Goal: Information Seeking & Learning: Learn about a topic

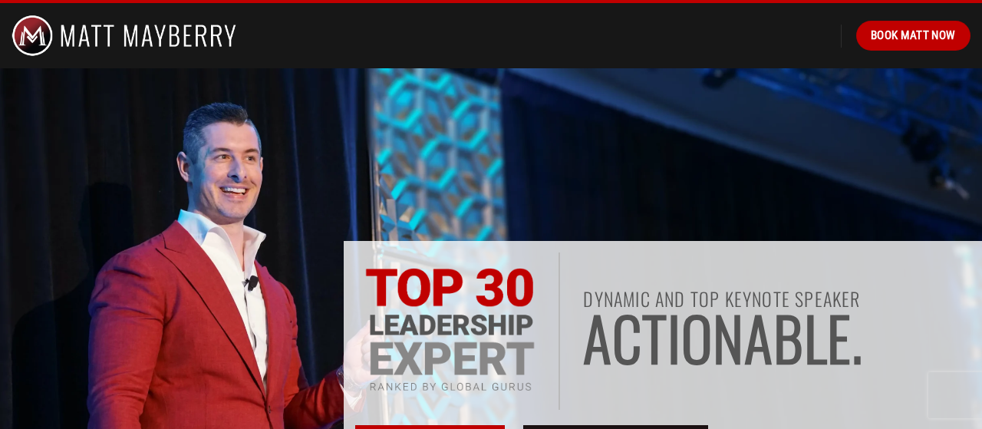
click at [30, 37] on img at bounding box center [124, 35] width 225 height 65
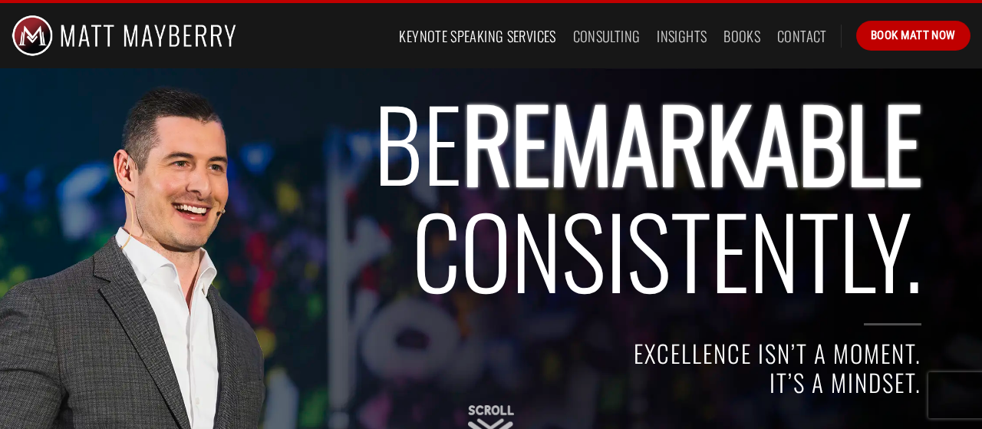
click at [518, 32] on link "Keynote Speaking Services" at bounding box center [477, 36] width 157 height 28
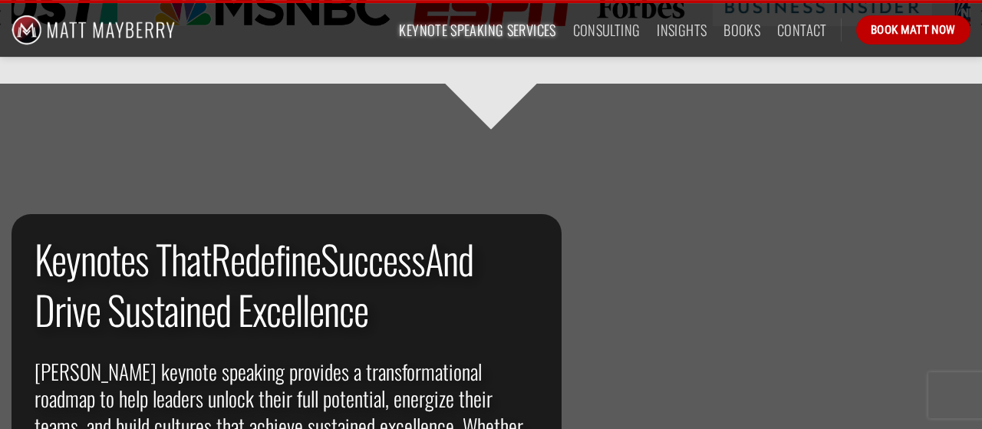
scroll to position [1061, 0]
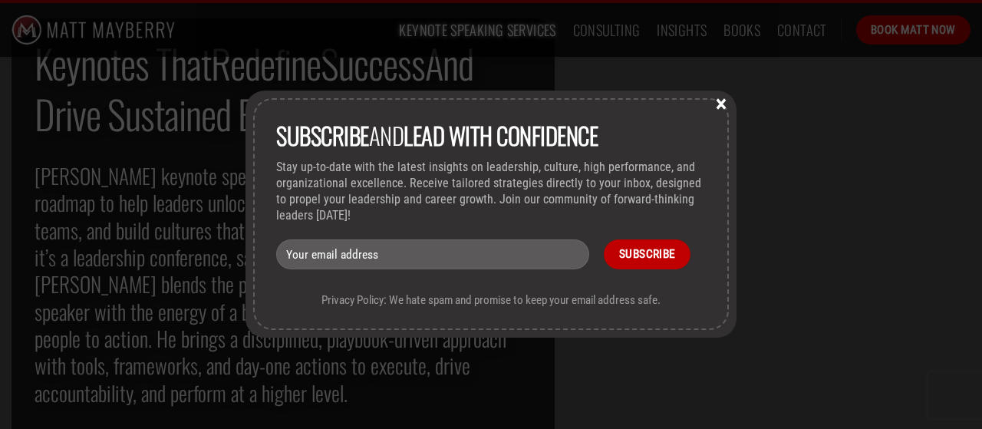
click at [721, 102] on button "×" at bounding box center [721, 103] width 23 height 14
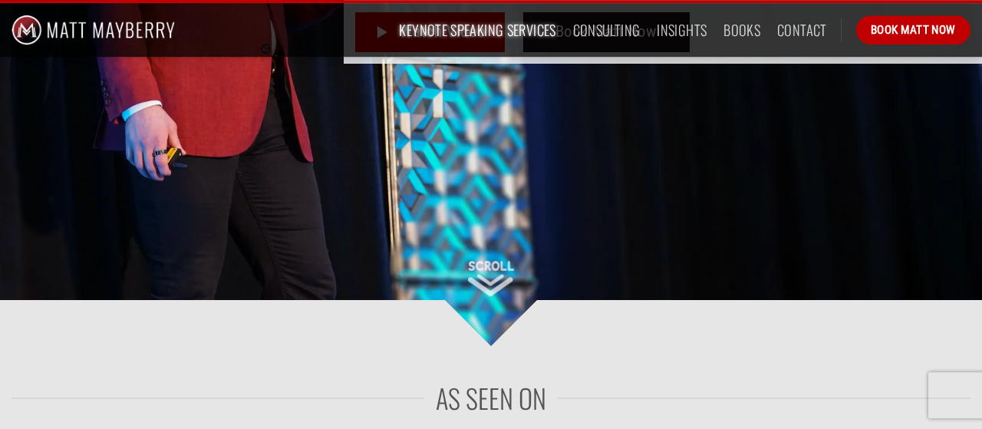
scroll to position [411, 0]
